Goal: Obtain resource: Obtain resource

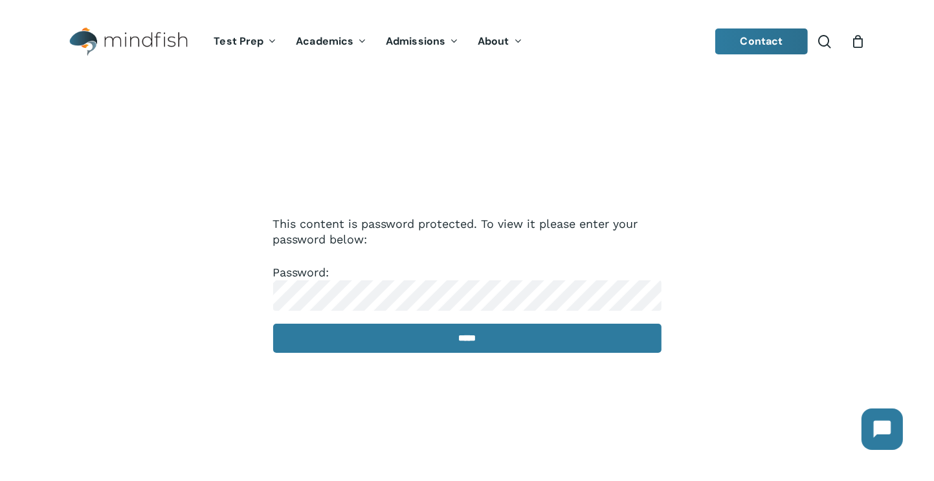
click at [388, 339] on input "*****" at bounding box center [467, 338] width 388 height 29
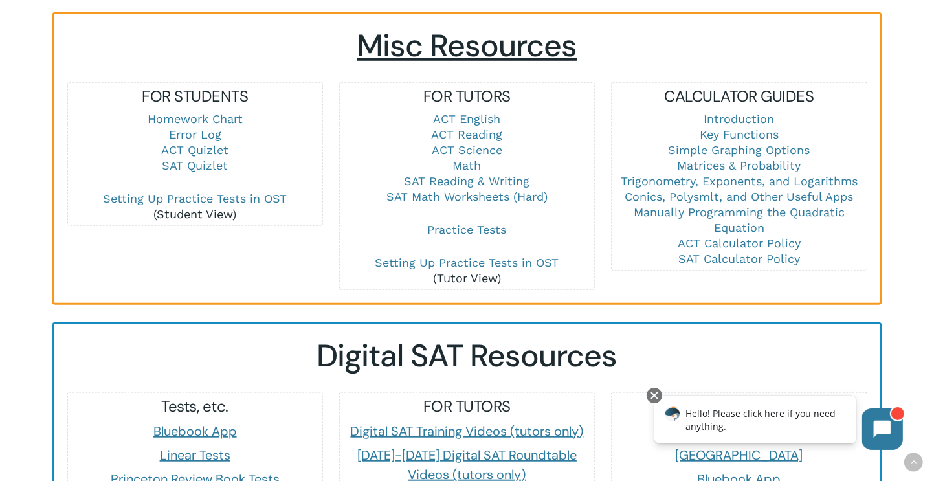
scroll to position [897, 0]
